Goal: Check status

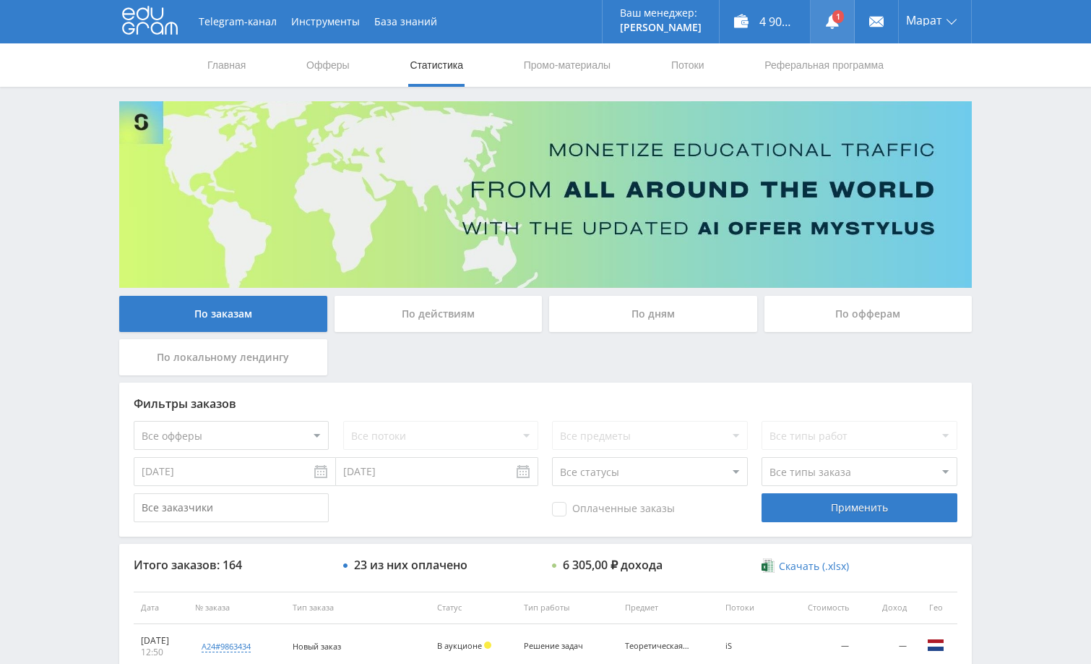
click at [834, 26] on use at bounding box center [832, 21] width 13 height 14
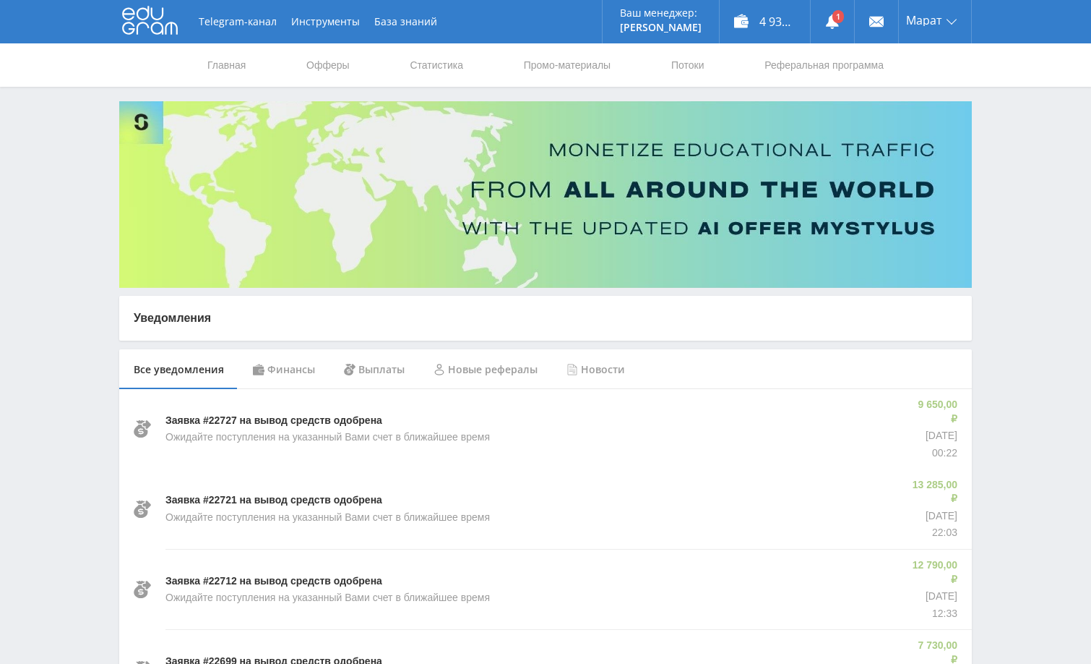
click at [285, 366] on div "Финансы" at bounding box center [284, 369] width 91 height 40
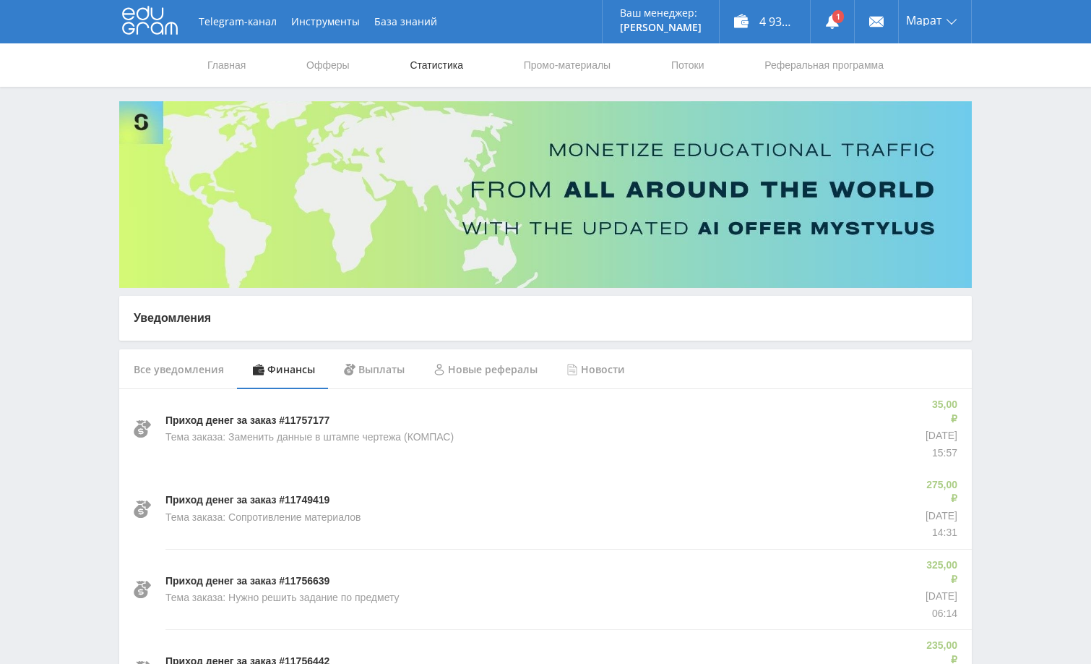
click at [439, 65] on link "Статистика" at bounding box center [436, 64] width 56 height 43
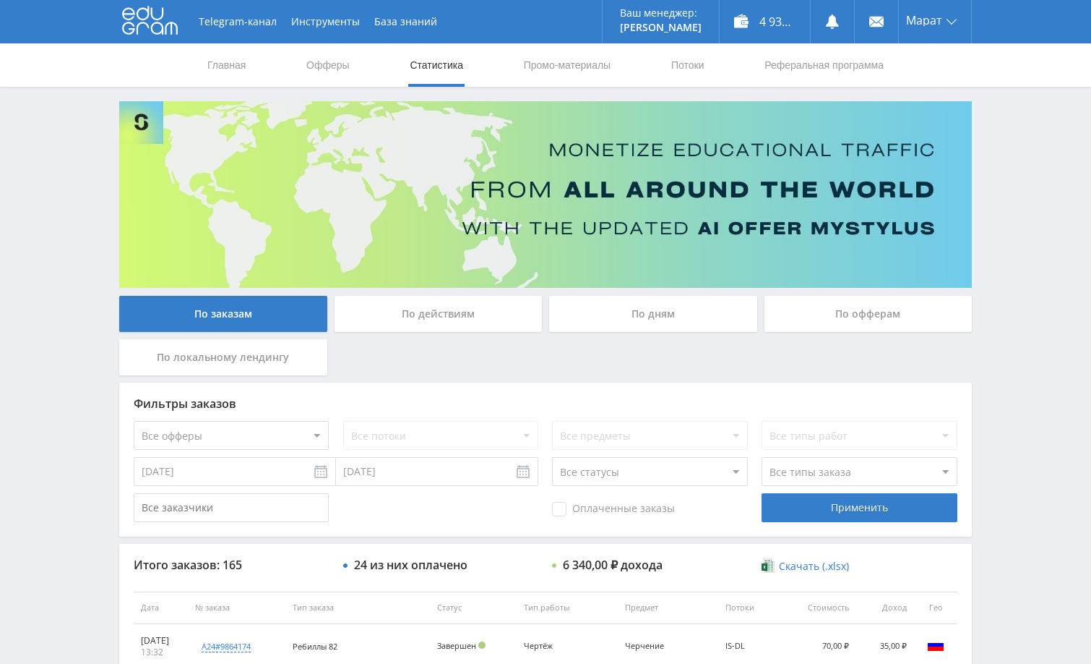
click at [1037, 249] on div "Telegram-канал Инструменты База знаний Ваш менеджер: [PERSON_NAME] Online @edug…" at bounding box center [545, 607] width 1091 height 1214
click at [998, 227] on div "Telegram-канал Инструменты База знаний Ваш менеджер: [PERSON_NAME] Online @edug…" at bounding box center [545, 607] width 1091 height 1214
